Goal: Transaction & Acquisition: Obtain resource

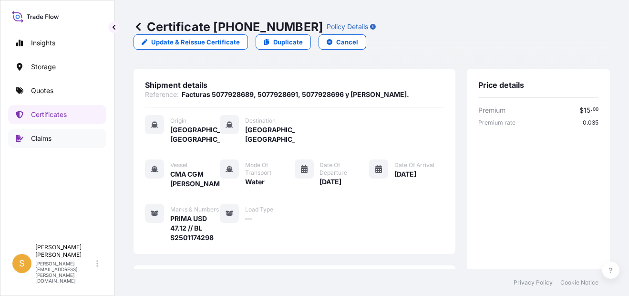
scroll to position [347, 0]
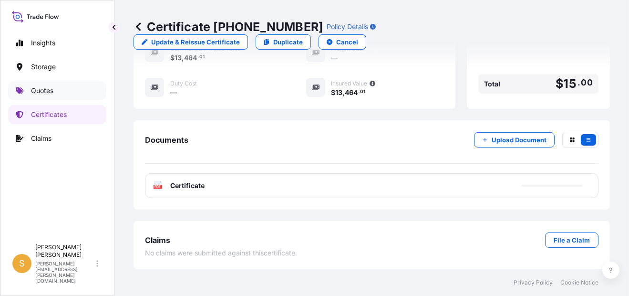
click at [32, 87] on p "Quotes" at bounding box center [42, 91] width 22 height 10
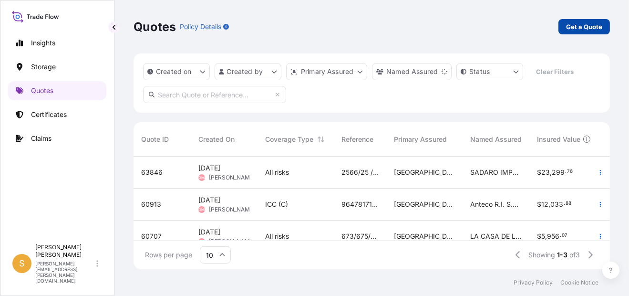
click at [591, 24] on p "Get a Quote" at bounding box center [584, 27] width 36 height 10
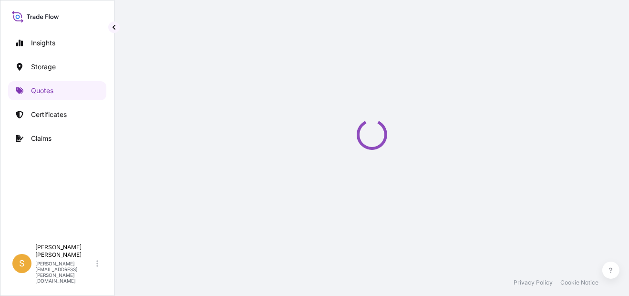
scroll to position [15, 0]
select select "Water"
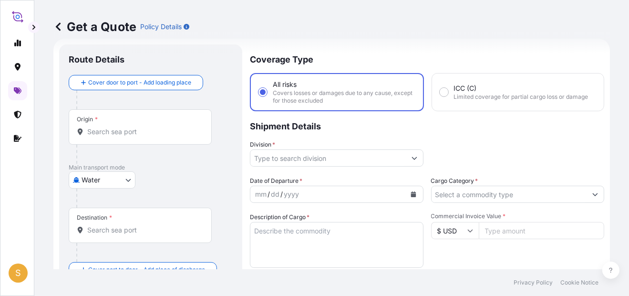
click at [15, 89] on icon at bounding box center [18, 90] width 8 height 7
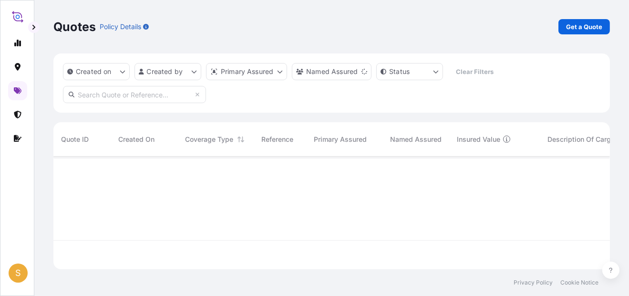
scroll to position [111, 550]
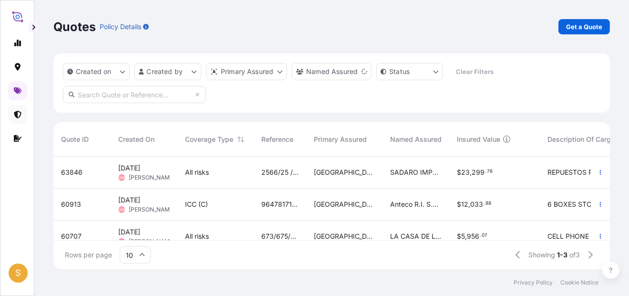
click at [21, 112] on icon at bounding box center [18, 115] width 8 height 8
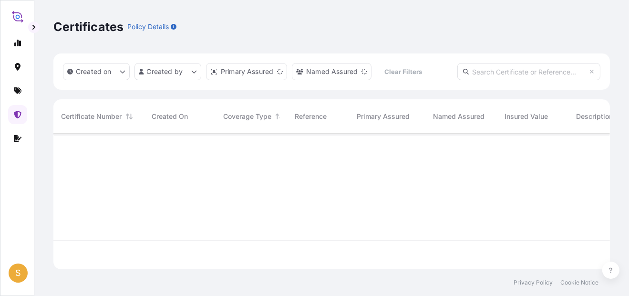
scroll to position [134, 550]
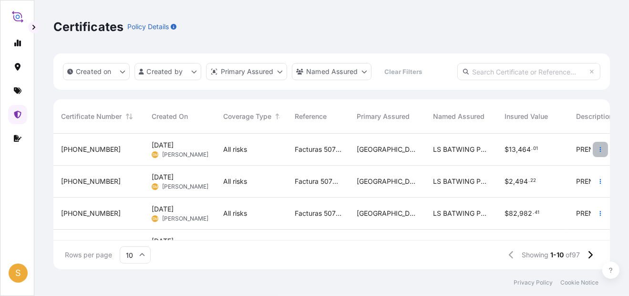
click at [598, 147] on icon "button" at bounding box center [601, 150] width 6 height 6
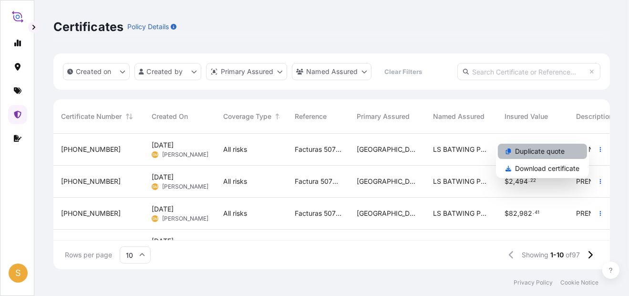
click at [546, 154] on p "Duplicate quote" at bounding box center [540, 152] width 50 height 10
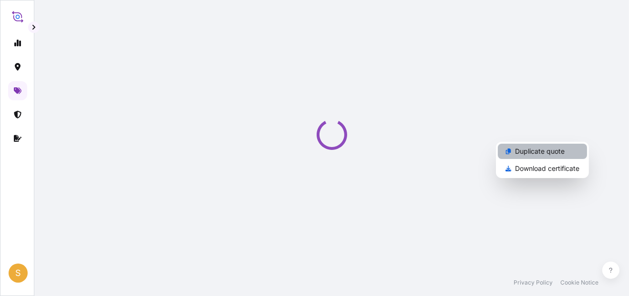
select select "Water"
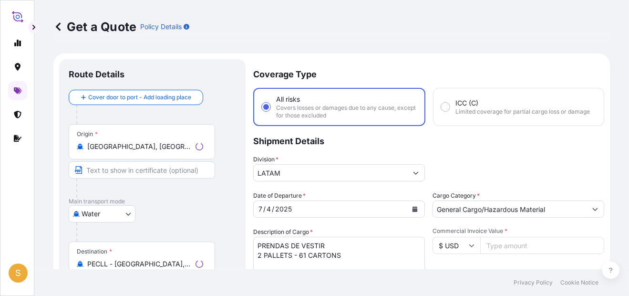
scroll to position [15, 0]
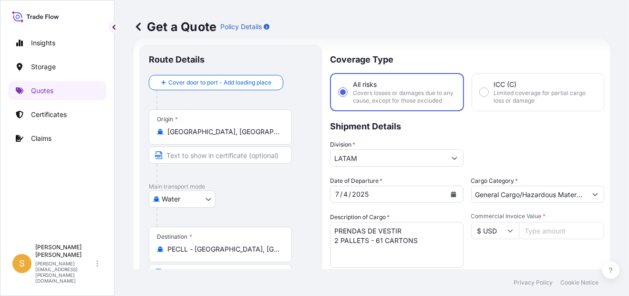
click at [203, 127] on input "[GEOGRAPHIC_DATA], [GEOGRAPHIC_DATA], [GEOGRAPHIC_DATA]" at bounding box center [224, 132] width 113 height 10
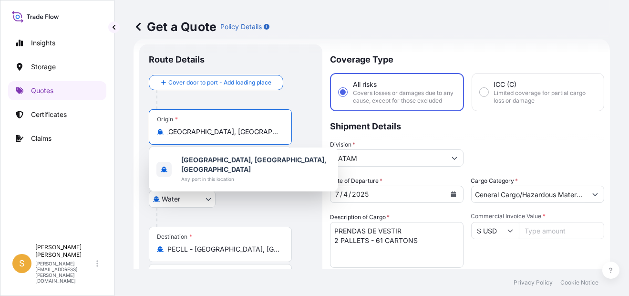
scroll to position [0, 0]
drag, startPoint x: 280, startPoint y: 132, endPoint x: 126, endPoint y: 127, distance: 154.2
click at [126, 127] on div "Get a Quote Policy Details Route Details Cover door to port - Add loading place…" at bounding box center [372, 134] width 515 height 269
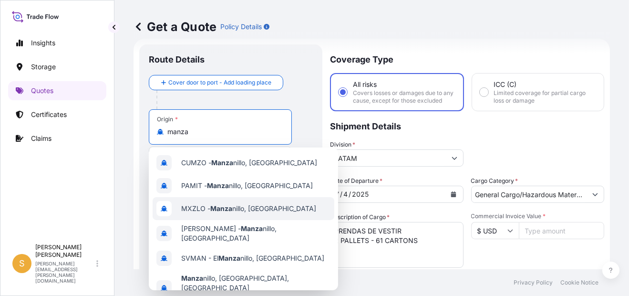
click at [280, 208] on div "MXZLO - Manza nillo, [GEOGRAPHIC_DATA]" at bounding box center [244, 208] width 182 height 23
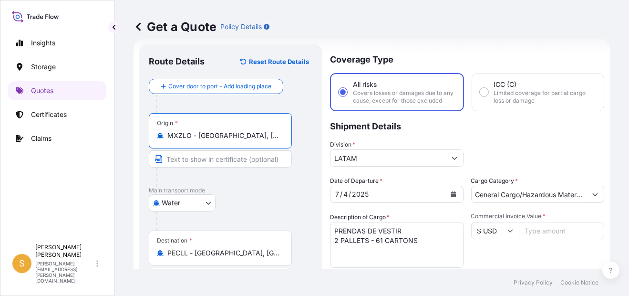
type input "MXZLO - [GEOGRAPHIC_DATA], [GEOGRAPHIC_DATA]"
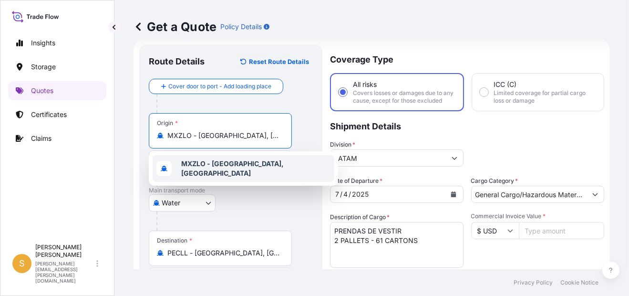
click at [250, 167] on b "MXZLO - [GEOGRAPHIC_DATA], [GEOGRAPHIC_DATA]" at bounding box center [232, 168] width 103 height 18
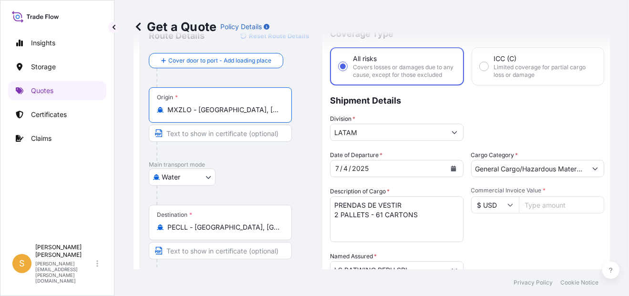
scroll to position [63, 0]
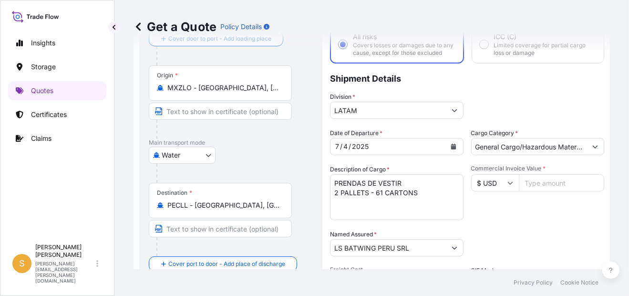
click at [389, 212] on textarea "PRENDAS DE VESTIR 2 PALLETS - 61 CARTONS" at bounding box center [397, 197] width 134 height 46
drag, startPoint x: 418, startPoint y: 203, endPoint x: 280, endPoint y: 202, distance: 137.9
click at [280, 202] on form "Route Details Reset Route Details Cover door to port - Add loading place Place …" at bounding box center [372, 216] width 477 height 451
paste textarea "21 CARTONS"
type textarea "PRENDAS DE VESTIR 2 PALLETS - 21 CARTONS"
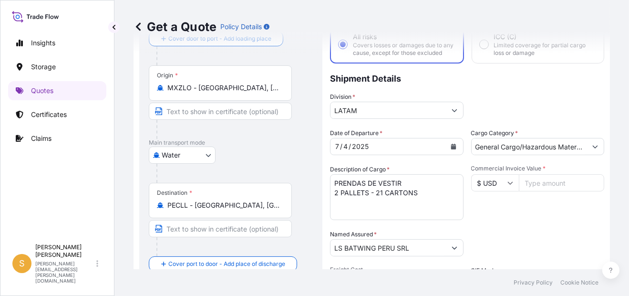
click at [567, 187] on input "Commercial Invoice Value *" at bounding box center [562, 182] width 86 height 17
paste input "4818.81"
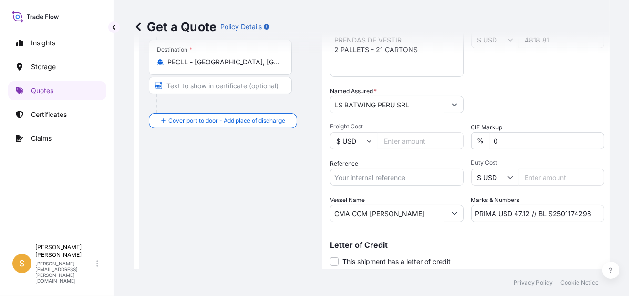
scroll to position [241, 0]
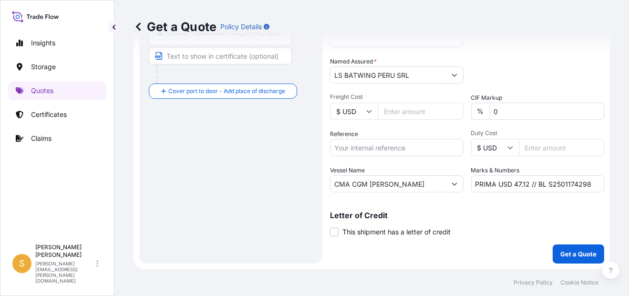
type input "4818.81"
click at [395, 183] on input "CMA CGM [PERSON_NAME]" at bounding box center [388, 183] width 115 height 17
drag, startPoint x: 430, startPoint y: 184, endPoint x: 246, endPoint y: 183, distance: 184.2
click at [246, 183] on form "Route Details Reset Route Details Cover door to port - Add loading place Place …" at bounding box center [372, 43] width 477 height 451
paste input "BUENAVENTURA EXPRESS"
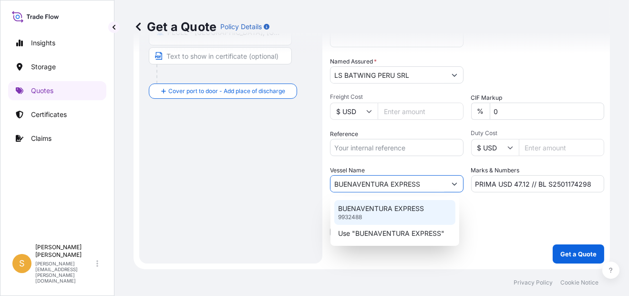
click at [396, 210] on p "BUENAVENTURA EXPRESS" at bounding box center [381, 209] width 86 height 10
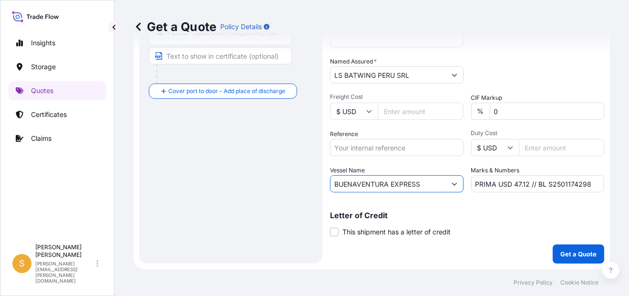
type input "BUENAVENTURA EXPRESS"
click at [525, 182] on input "PRIMA USD 47.12 // BL S2501174298" at bounding box center [539, 183] width 134 height 17
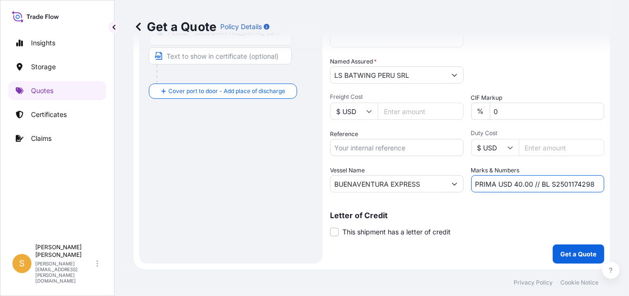
click at [565, 187] on input "PRIMA USD 40.00 // BL S2501174298" at bounding box center [539, 183] width 134 height 17
paste input "245863"
click at [552, 215] on p "Letter of Credit" at bounding box center [467, 215] width 274 height 8
click at [595, 183] on input "PRIMA USD 40.00 // BL S2501245863" at bounding box center [539, 183] width 134 height 17
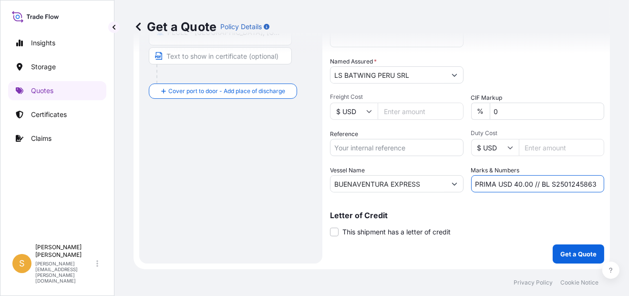
type input "PRIMA USD 40.00 // BL S2501245863"
click at [500, 225] on div "Letter of Credit This shipment has a letter of credit Letter of credit * Letter…" at bounding box center [467, 223] width 274 height 25
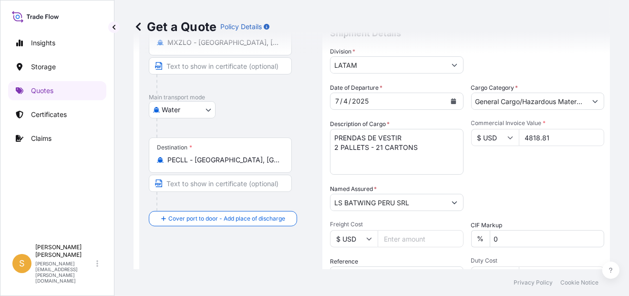
scroll to position [99, 0]
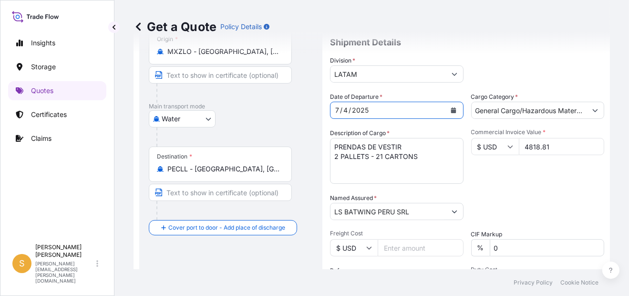
click at [451, 113] on icon "Calendar" at bounding box center [453, 110] width 5 height 6
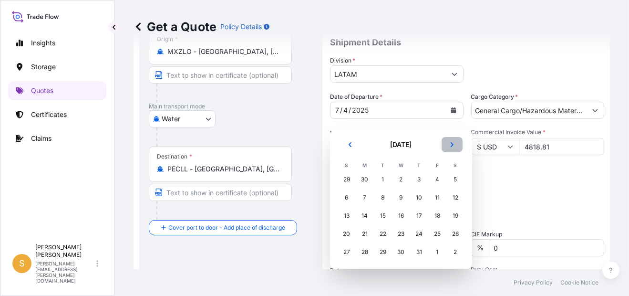
click at [451, 145] on icon "Next" at bounding box center [453, 145] width 6 height 6
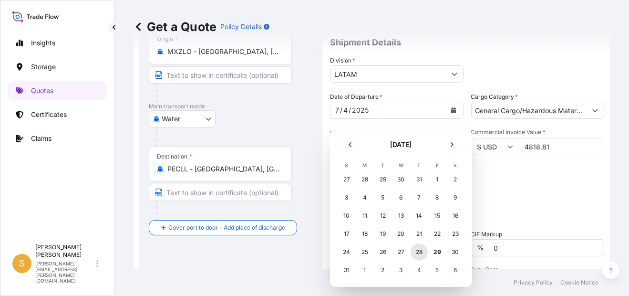
click at [417, 257] on div "28" at bounding box center [419, 251] width 17 height 17
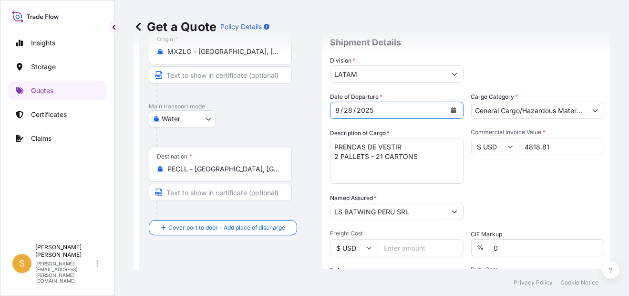
scroll to position [241, 0]
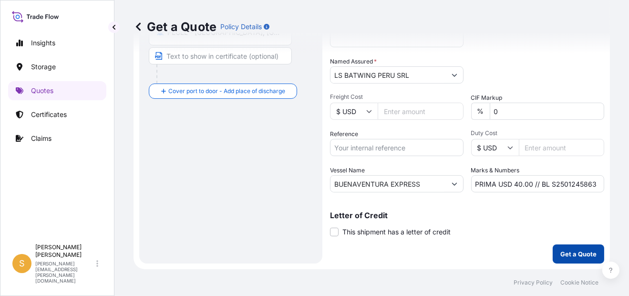
click at [565, 251] on p "Get a Quote" at bounding box center [579, 254] width 36 height 10
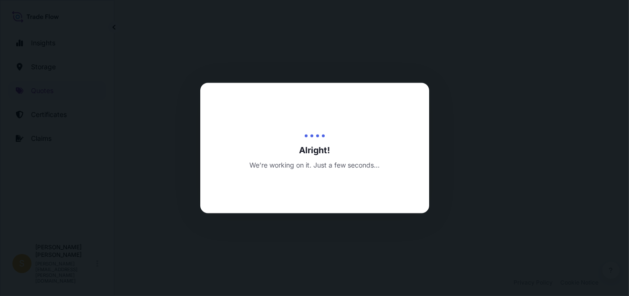
select select "Water"
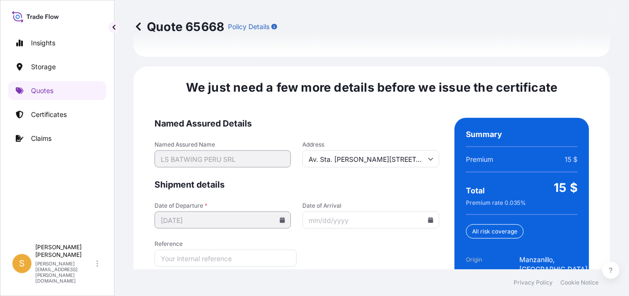
scroll to position [1501, 0]
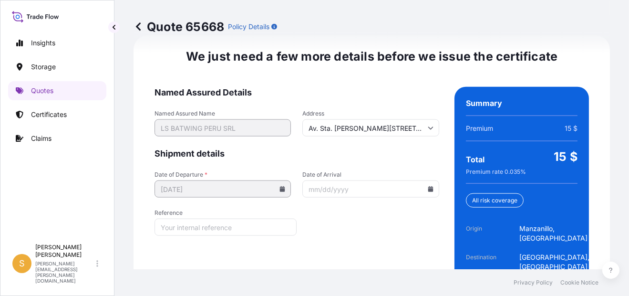
click at [426, 197] on input "Date of Arrival" at bounding box center [371, 188] width 136 height 17
click at [428, 189] on icon at bounding box center [430, 189] width 5 height 6
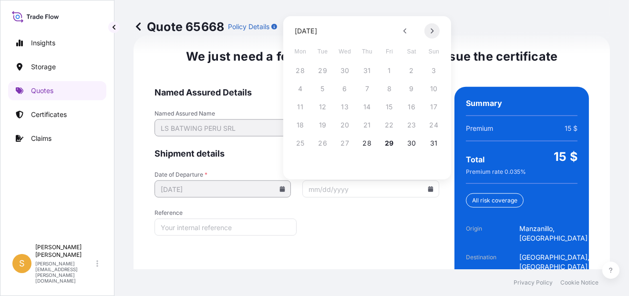
click at [432, 29] on icon at bounding box center [432, 31] width 4 height 6
click at [346, 69] on button "3" at bounding box center [344, 70] width 15 height 15
type input "[DATE]"
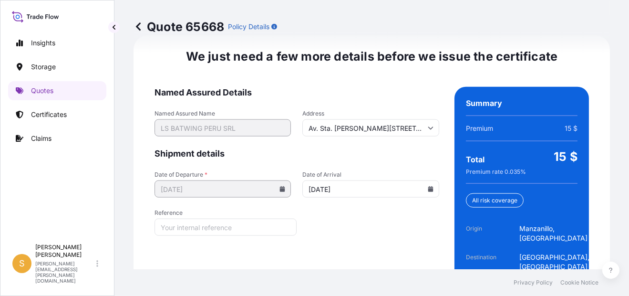
click at [345, 233] on form "Named Assured Details Named Assured Name LS BATWING PERU SRL Address Av. Sta. […" at bounding box center [297, 199] width 285 height 225
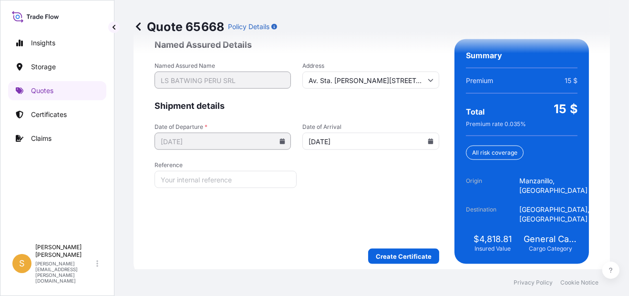
scroll to position [1549, 0]
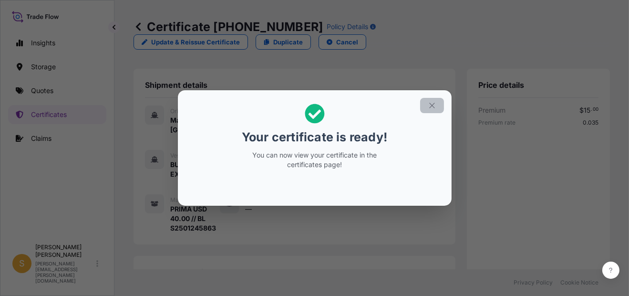
click at [434, 106] on icon "button" at bounding box center [432, 105] width 9 height 9
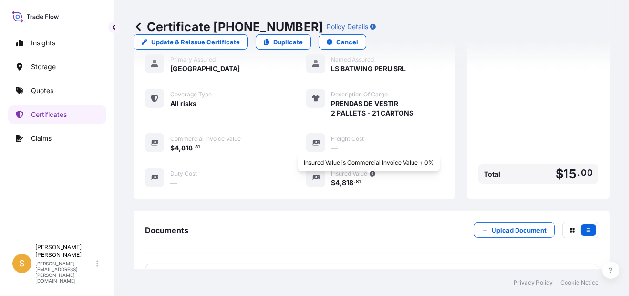
scroll to position [328, 0]
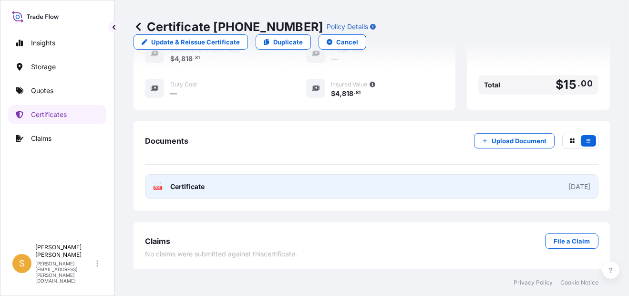
click at [238, 180] on link "PDF Certificate [DATE]" at bounding box center [372, 186] width 454 height 25
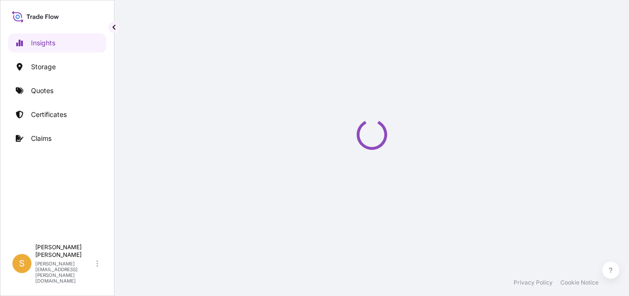
select select "2025"
